Goal: Find specific page/section: Find specific page/section

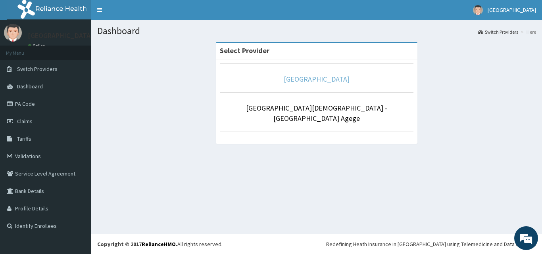
click at [321, 81] on link "[GEOGRAPHIC_DATA]" at bounding box center [317, 79] width 66 height 9
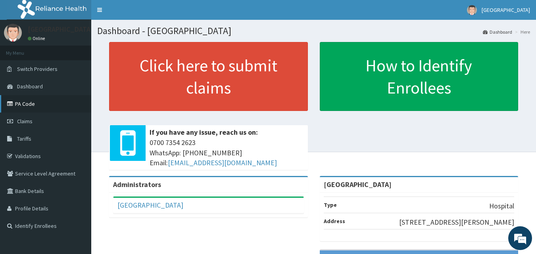
click at [38, 101] on link "PA Code" at bounding box center [45, 103] width 91 height 17
